Goal: Task Accomplishment & Management: Use online tool/utility

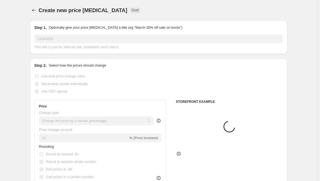
select select "percentage"
select select "remove"
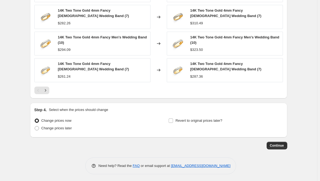
scroll to position [384, 0]
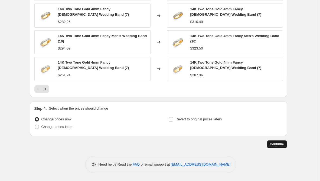
click at [274, 144] on span "Continue" at bounding box center [277, 144] width 14 height 4
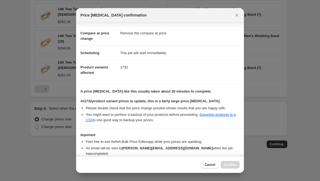
scroll to position [43, 0]
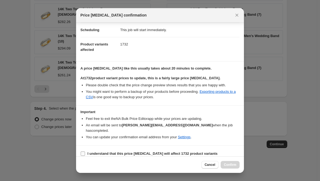
click at [134, 152] on b "I understand that this price [MEDICAL_DATA] will affect 1732 product variants" at bounding box center [153, 154] width 130 height 4
click at [85, 152] on input "I understand that this price [MEDICAL_DATA] will affect 1732 product variants" at bounding box center [83, 154] width 4 height 4
checkbox input "true"
click at [227, 165] on span "Confirm" at bounding box center [230, 165] width 12 height 4
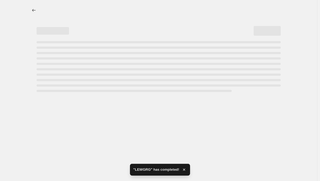
select select "percentage"
select select "remove"
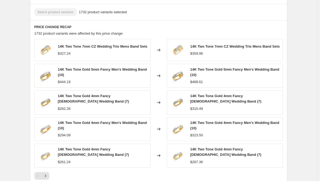
scroll to position [407, 0]
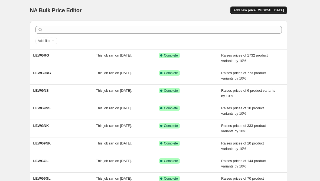
click at [259, 12] on span "Add new price [MEDICAL_DATA]" at bounding box center [259, 10] width 50 height 4
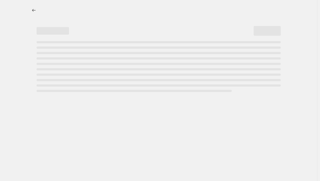
select select "percentage"
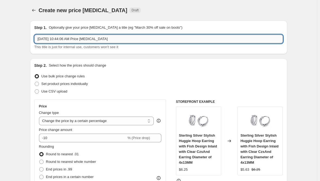
click at [117, 40] on input "[DATE] 10:44:06 AM Price [MEDICAL_DATA]" at bounding box center [158, 39] width 249 height 9
drag, startPoint x: 121, startPoint y: 40, endPoint x: -16, endPoint y: 44, distance: 136.4
click at [0, 44] on html "Home Settings Plans Skip to content Create new price [MEDICAL_DATA]. This page …" at bounding box center [160, 90] width 320 height 181
paste input "LEWG9RS"
type input "LEWG9RS"
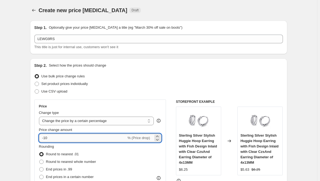
click at [50, 140] on input "-10" at bounding box center [83, 138] width 88 height 9
type input "10"
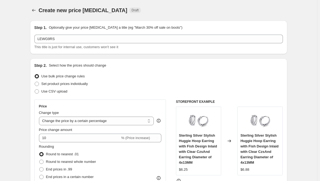
click at [32, 136] on div "Step 2. Select how the prices should change Use bulk price change rules Set pro…" at bounding box center [159, 154] width 258 height 190
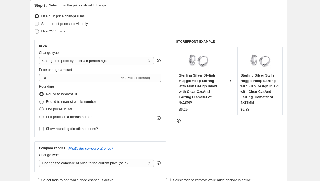
scroll to position [81, 0]
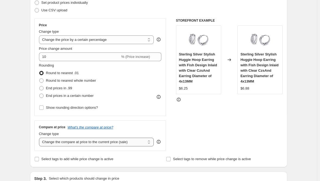
click at [87, 142] on select "Change the compare at price to the current price (sale) Change the compare at p…" at bounding box center [96, 142] width 115 height 9
select select "remove"
click at [40, 138] on select "Change the compare at price to the current price (sale) Change the compare at p…" at bounding box center [96, 142] width 115 height 9
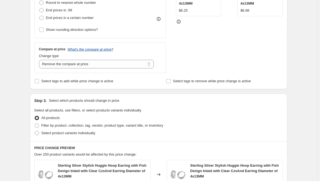
scroll to position [163, 0]
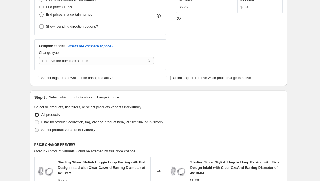
click at [74, 132] on span "Select product variants individually" at bounding box center [68, 130] width 54 height 4
click at [35, 128] on input "Select product variants individually" at bounding box center [35, 128] width 0 height 0
radio input "true"
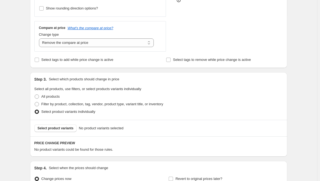
scroll to position [190, 0]
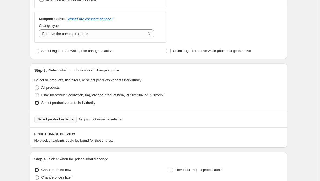
click at [73, 123] on button "Select product variants" at bounding box center [55, 120] width 43 height 8
click at [66, 121] on span "Select product variants" at bounding box center [56, 119] width 36 height 4
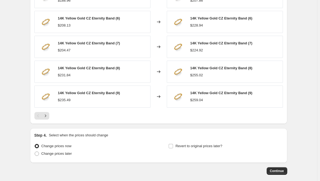
scroll to position [377, 0]
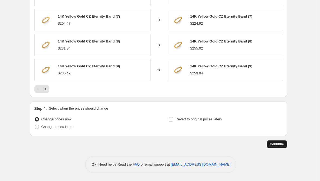
click at [278, 145] on span "Continue" at bounding box center [277, 144] width 14 height 4
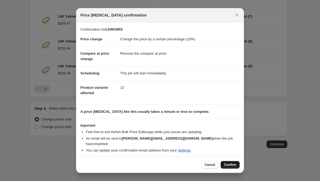
click at [236, 164] on span "Confirm" at bounding box center [230, 165] width 12 height 4
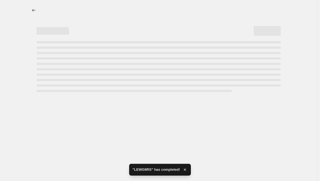
select select "percentage"
select select "remove"
